Goal: Information Seeking & Learning: Learn about a topic

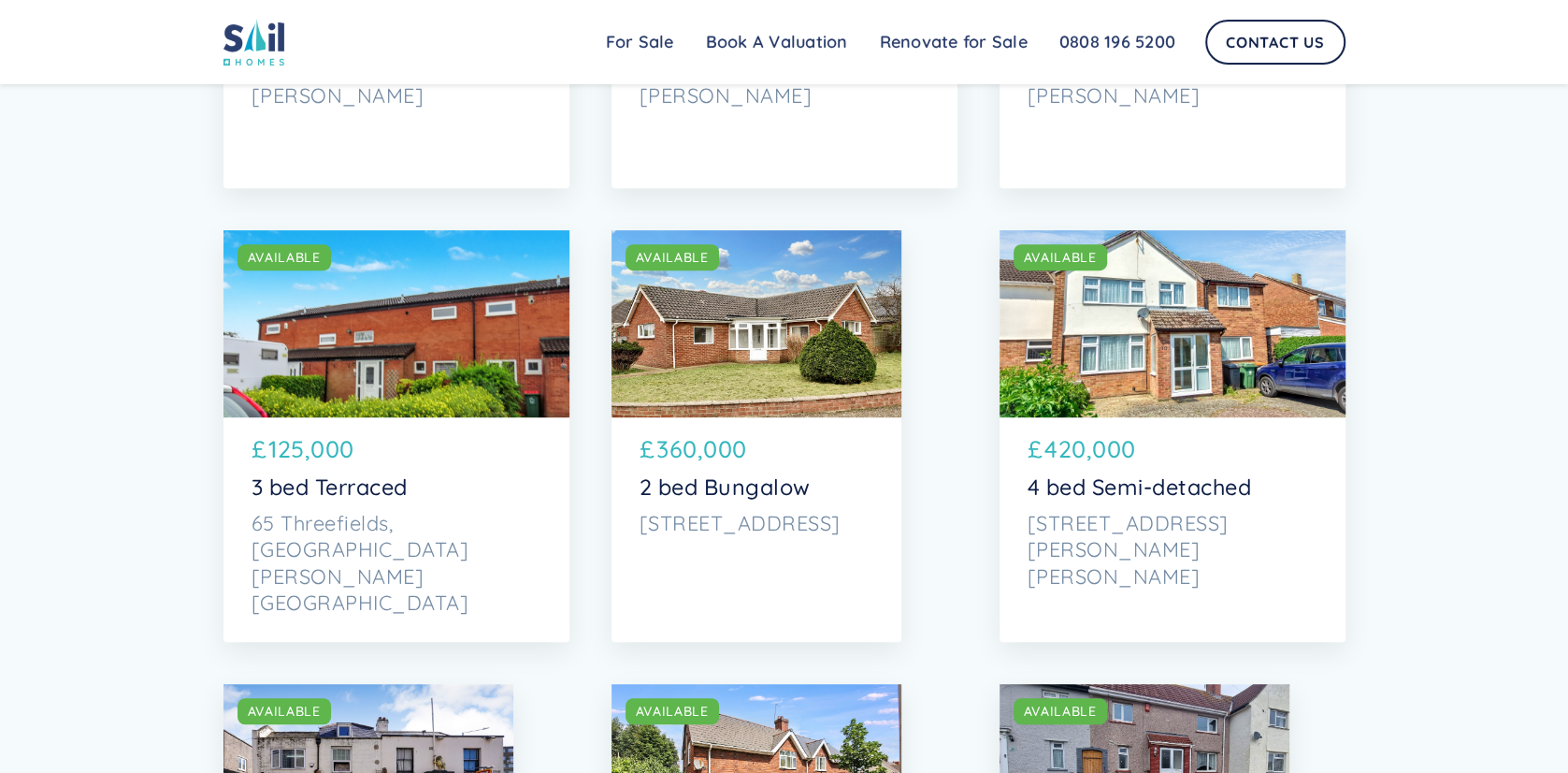
scroll to position [467, 0]
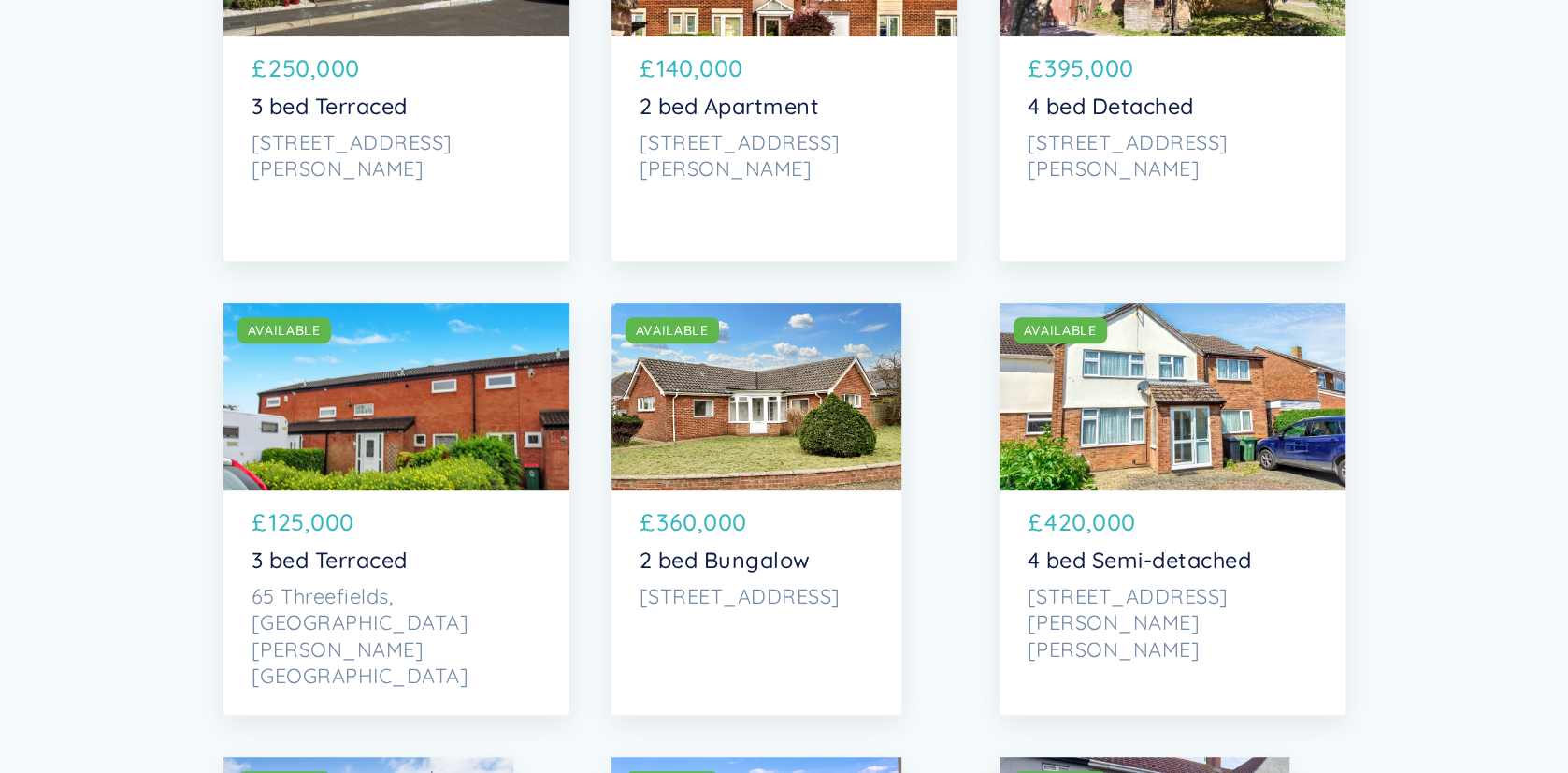
click at [1111, 565] on p "4 bed Semi-detached" at bounding box center [1173, 561] width 290 height 26
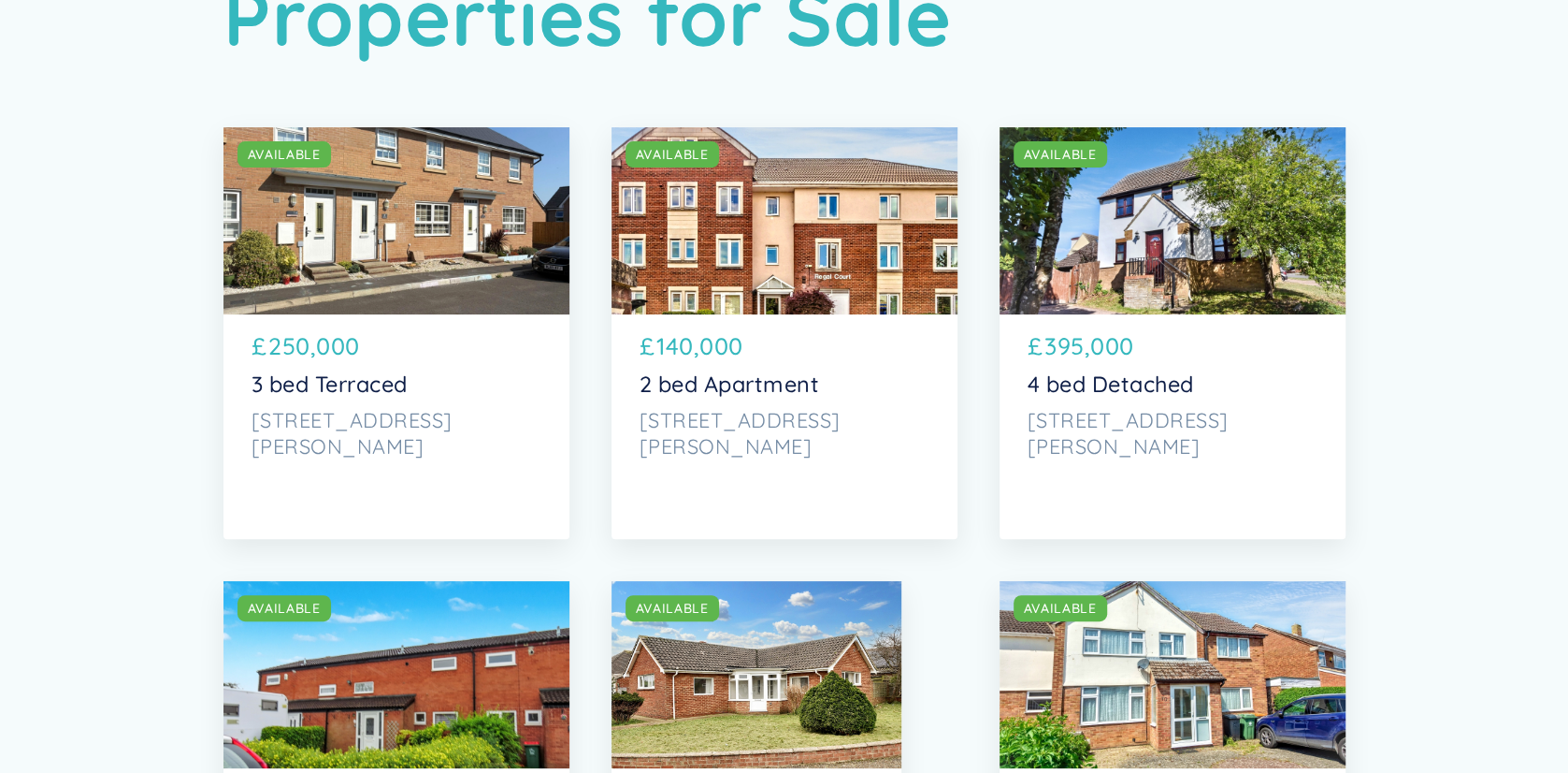
scroll to position [187, 0]
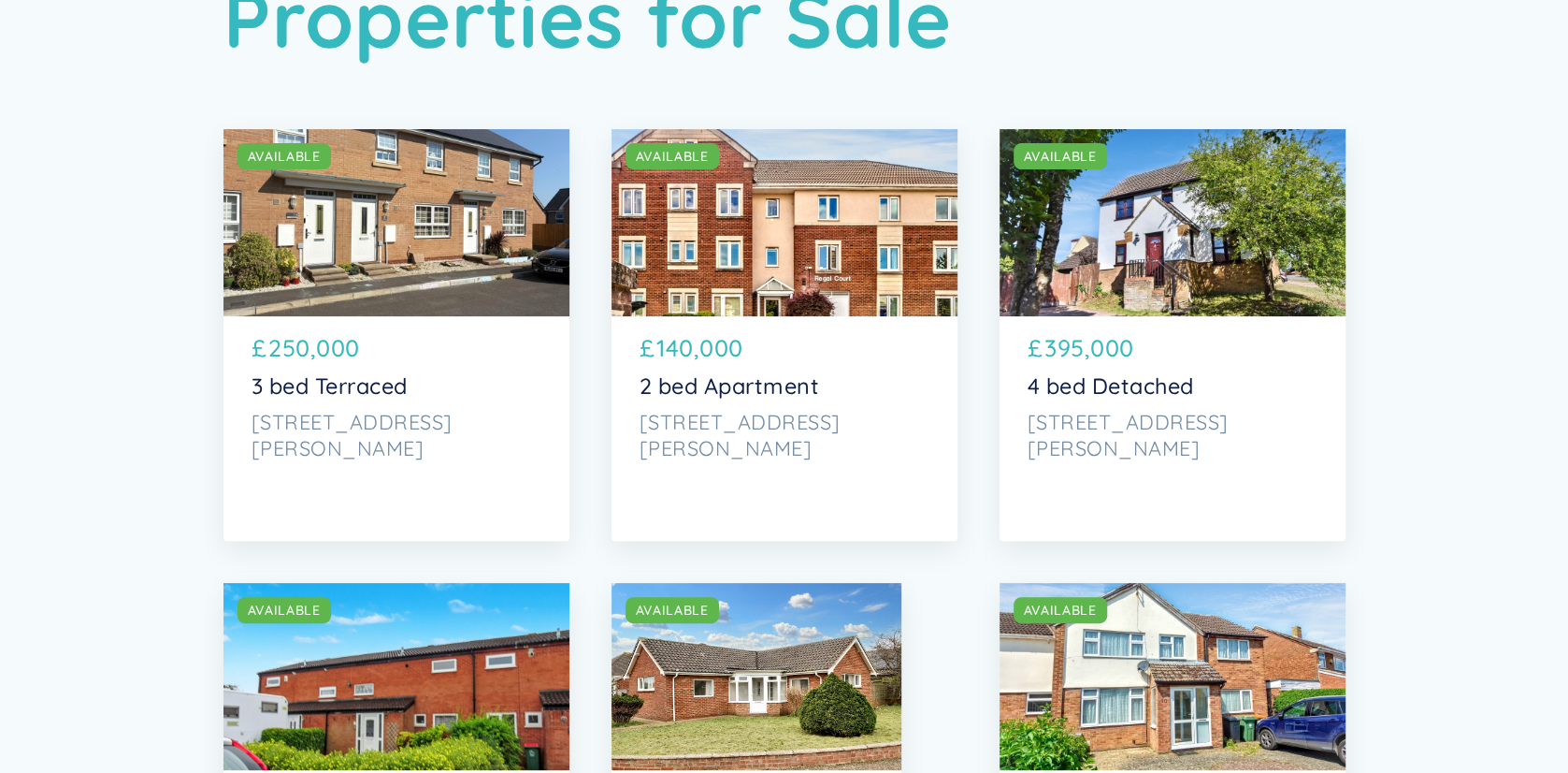
click at [300, 347] on p "250,000" at bounding box center [314, 348] width 92 height 36
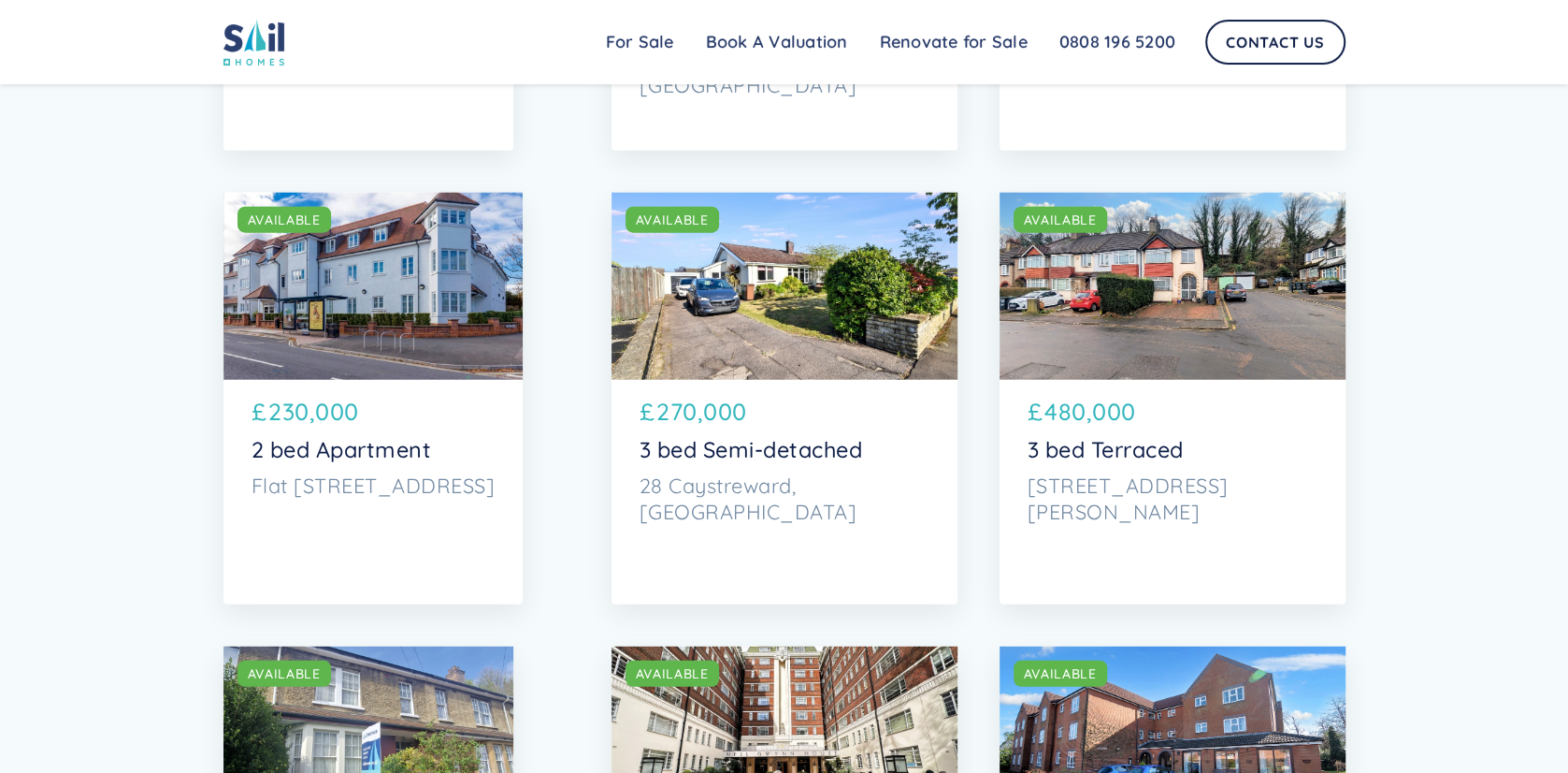
scroll to position [3274, 0]
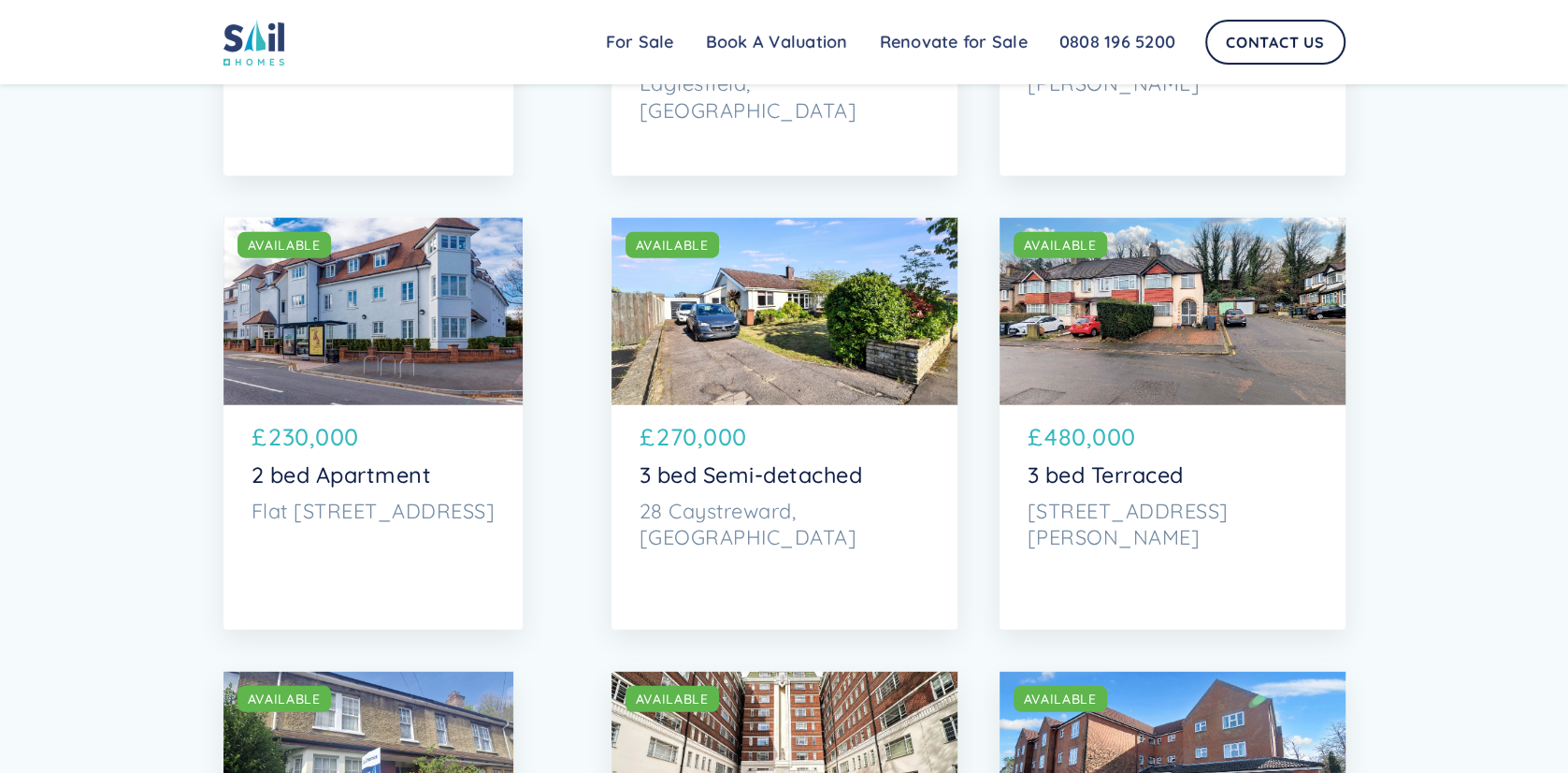
click at [299, 439] on p "230,000" at bounding box center [313, 437] width 91 height 36
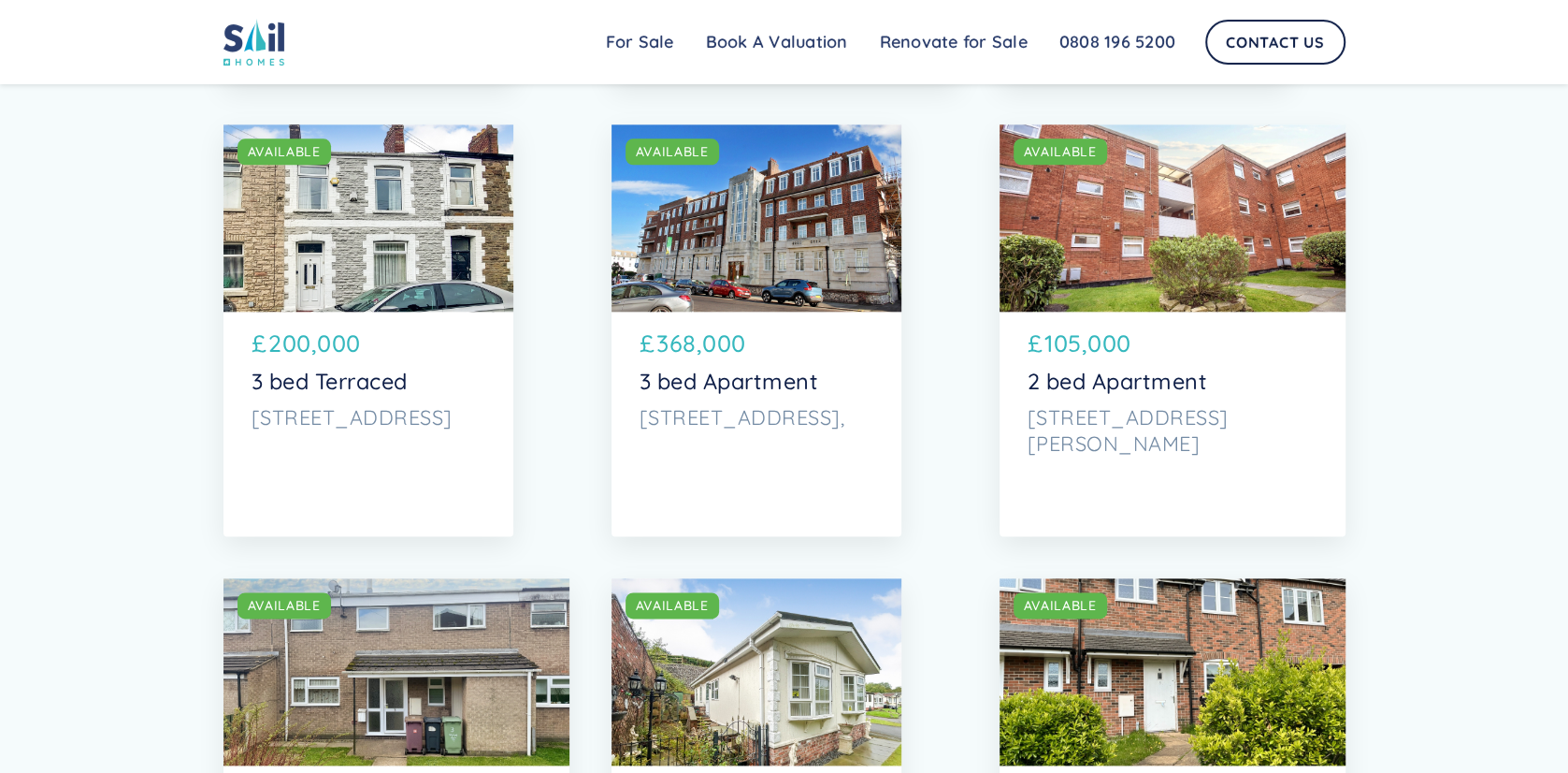
scroll to position [6548, 0]
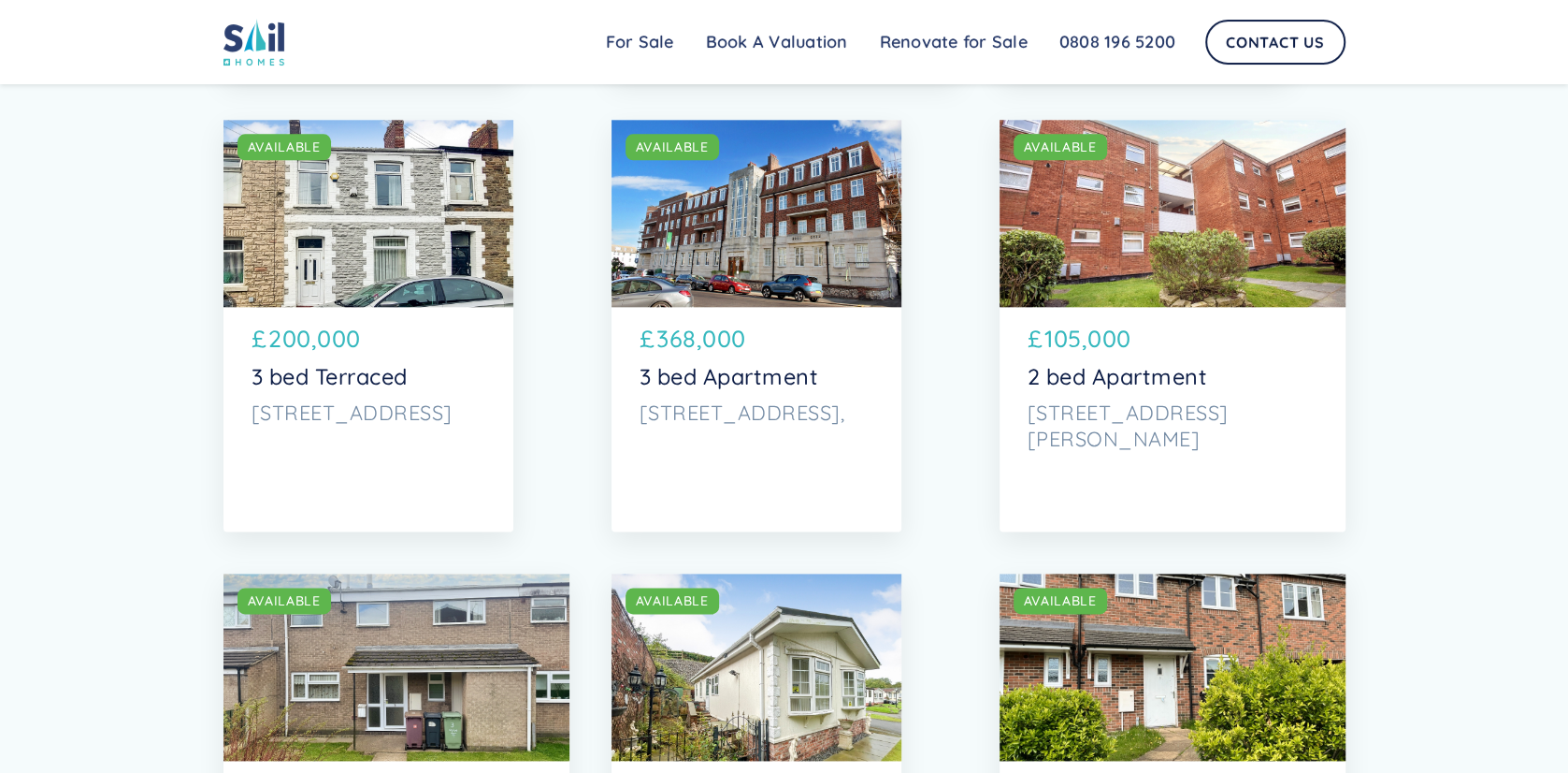
click at [308, 351] on p "200,000" at bounding box center [314, 339] width 93 height 36
click at [313, 372] on p "3 bed Terraced" at bounding box center [369, 377] width 234 height 26
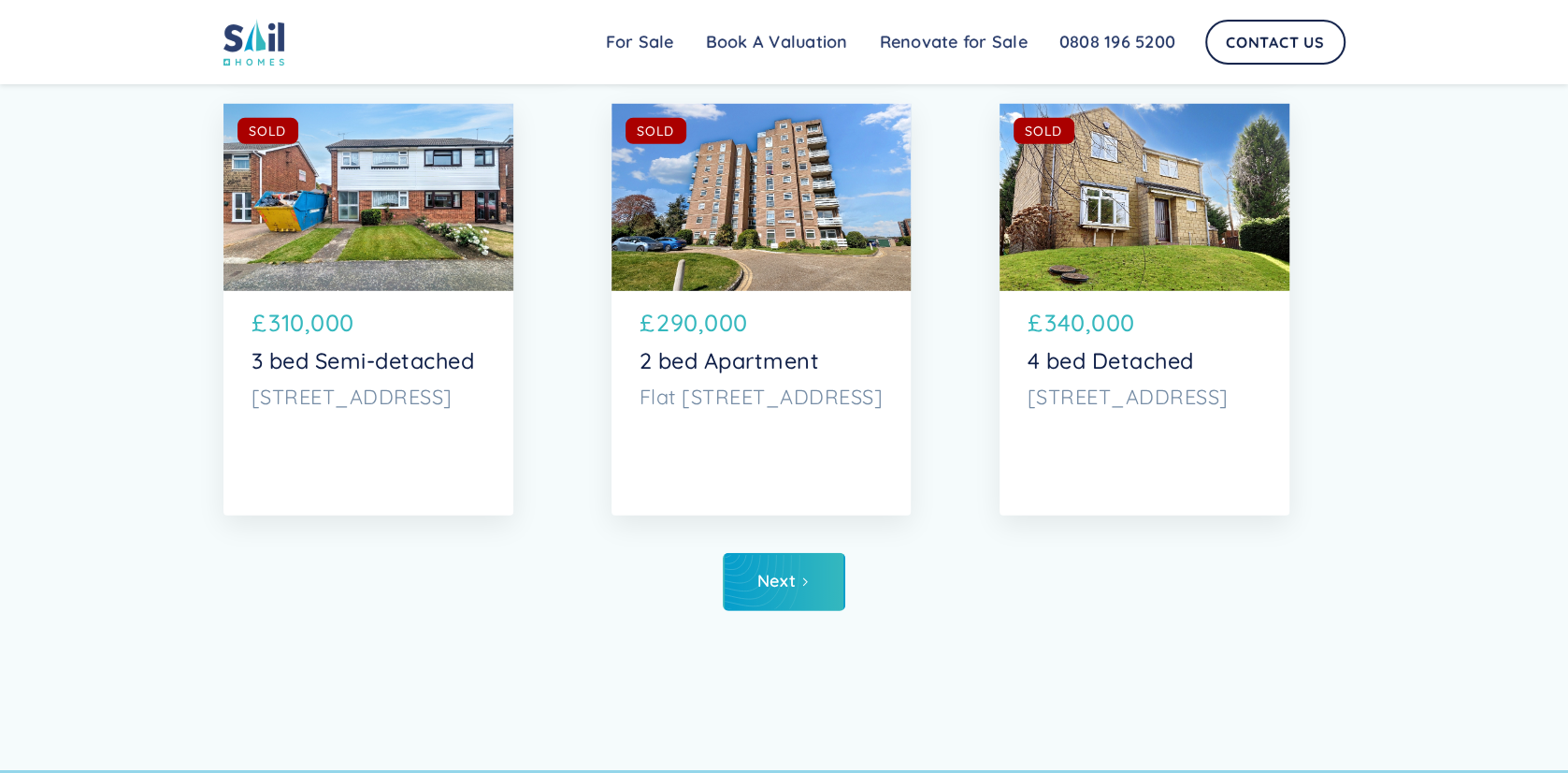
scroll to position [8980, 0]
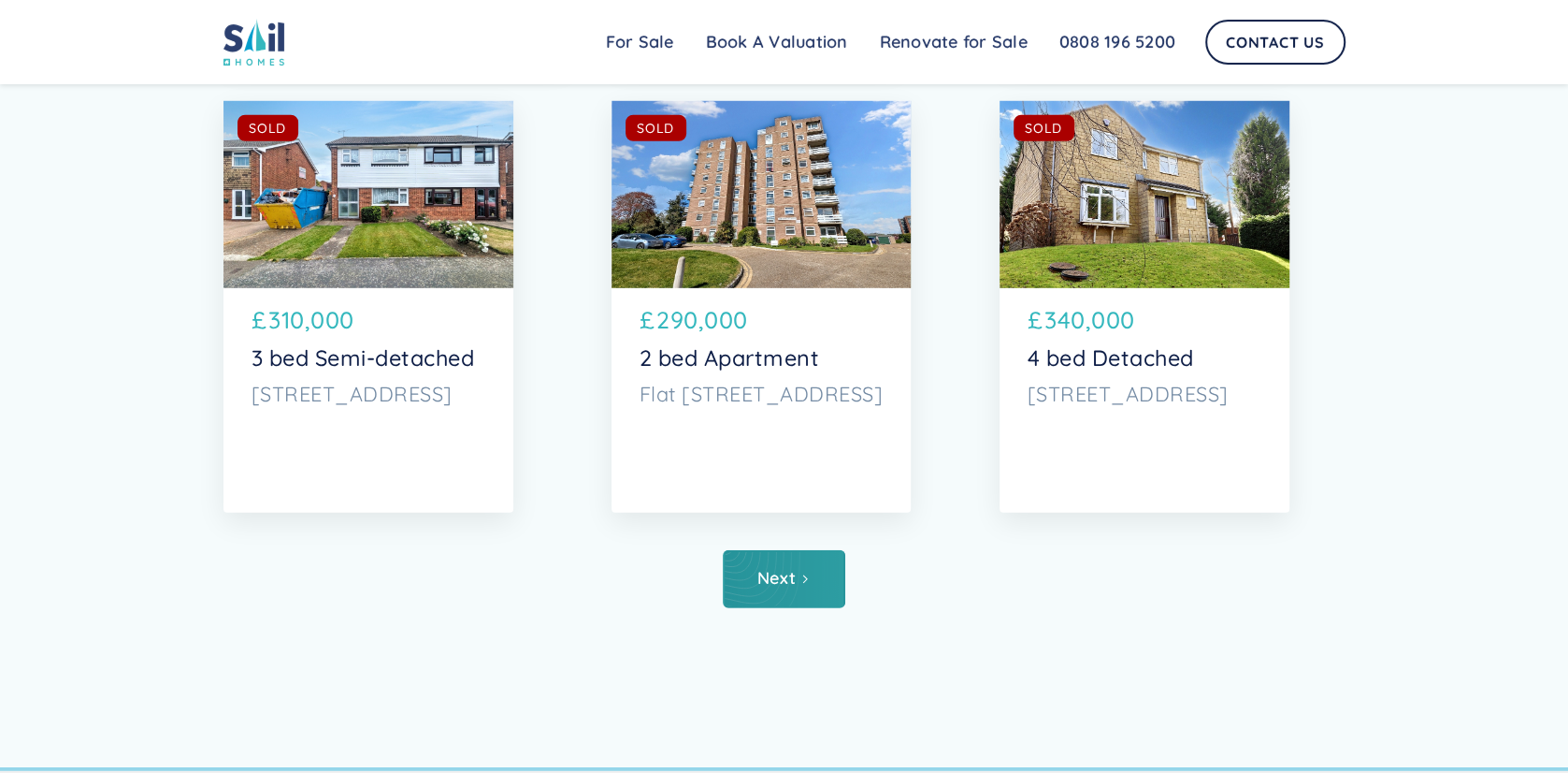
click at [790, 574] on div "Next" at bounding box center [777, 578] width 38 height 19
